Goal: Find specific page/section: Find specific page/section

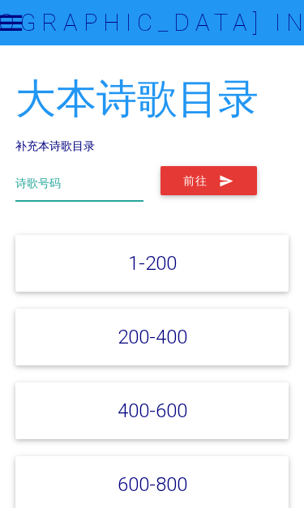
click at [39, 172] on input "text" at bounding box center [79, 183] width 128 height 35
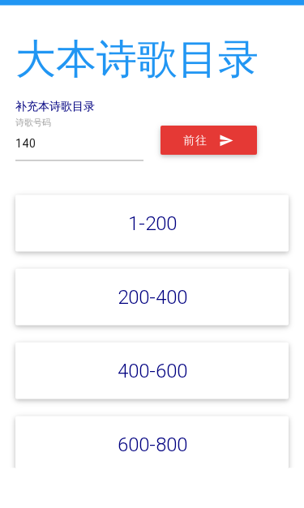
click at [211, 166] on button "前往" at bounding box center [209, 180] width 96 height 29
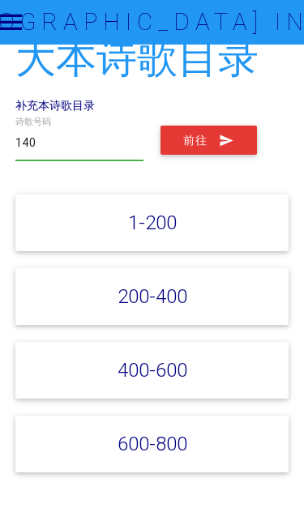
scroll to position [41, 0]
click at [64, 135] on input "140" at bounding box center [79, 143] width 128 height 35
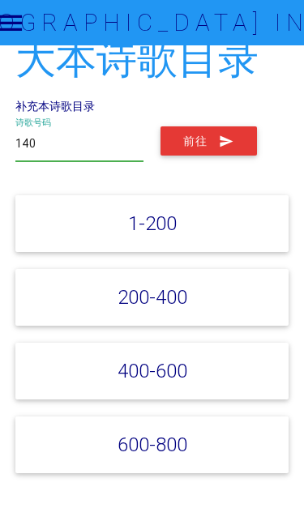
click at [74, 135] on input "140" at bounding box center [79, 143] width 128 height 35
type input "1"
click at [215, 127] on button "前往" at bounding box center [209, 140] width 96 height 29
click at [64, 139] on input "94" at bounding box center [79, 143] width 128 height 35
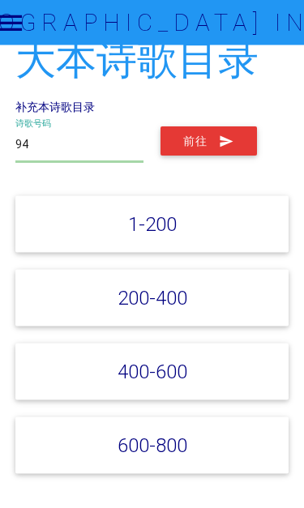
type input "9"
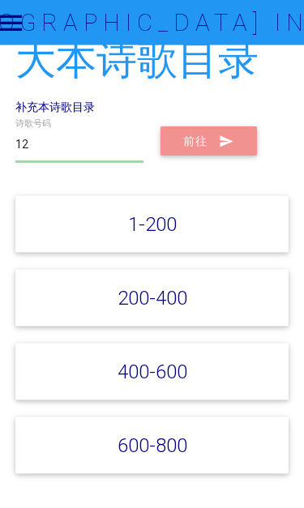
click at [208, 131] on button "前往" at bounding box center [209, 141] width 96 height 29
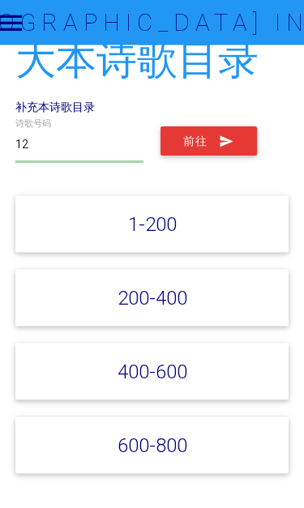
scroll to position [40, 0]
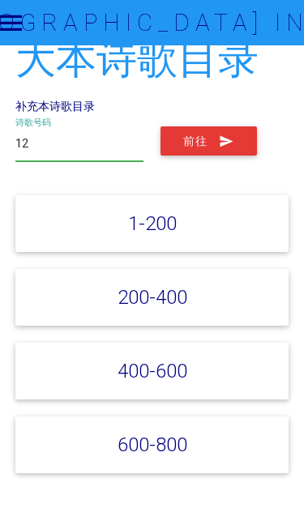
click at [58, 138] on input "12" at bounding box center [79, 143] width 128 height 35
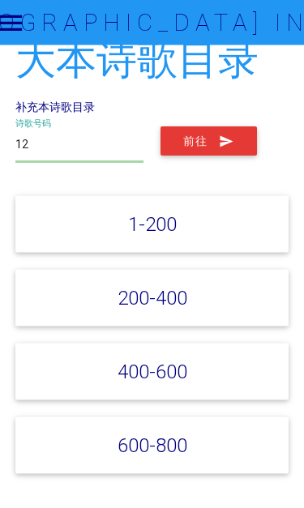
type input "1"
type input "34"
click at [203, 144] on button "前往" at bounding box center [209, 141] width 96 height 29
